Goal: Task Accomplishment & Management: Manage account settings

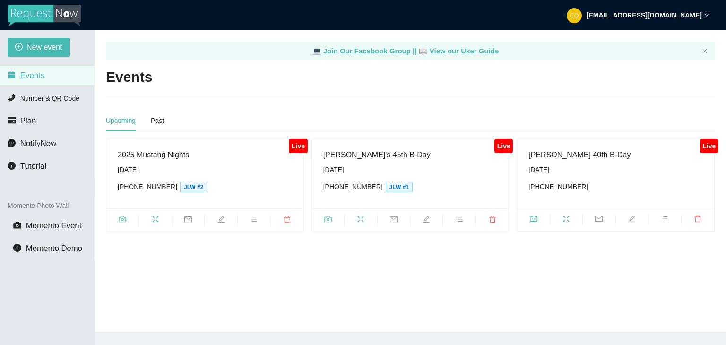
click at [640, 142] on div "Cameron's 40th B-Day Thursday, October 2nd (209) 434-8576" at bounding box center [615, 173] width 197 height 69
click at [642, 165] on div "[DATE]" at bounding box center [615, 169] width 174 height 10
click at [509, 246] on main "💻 Join Our Facebook Group || 📖 View our User Guide Events Upcoming Past Live 20…" at bounding box center [410, 180] width 631 height 301
click at [572, 222] on span "fullscreen" at bounding box center [566, 220] width 32 height 10
click at [535, 217] on icon "camera" at bounding box center [533, 218] width 7 height 6
